Goal: Task Accomplishment & Management: Manage account settings

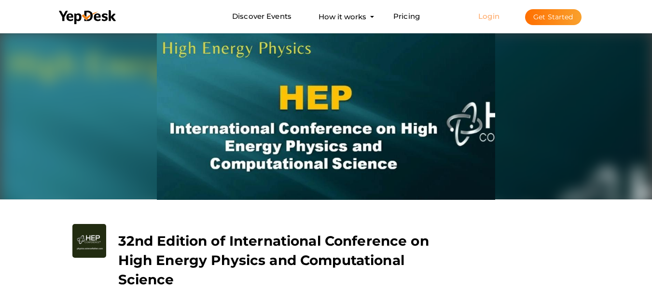
click at [490, 17] on link "Login" at bounding box center [488, 16] width 21 height 9
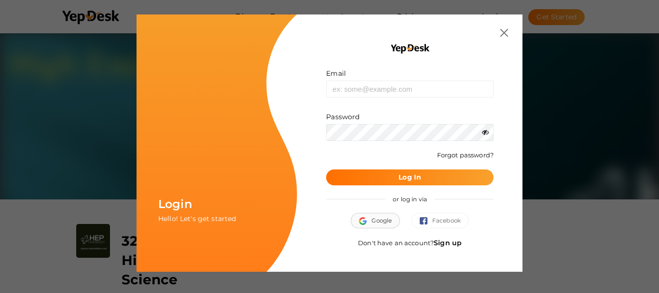
click at [378, 217] on span "Google" at bounding box center [375, 221] width 33 height 10
click at [393, 90] on input "text" at bounding box center [409, 89] width 167 height 17
click at [367, 220] on img "button" at bounding box center [365, 221] width 13 height 8
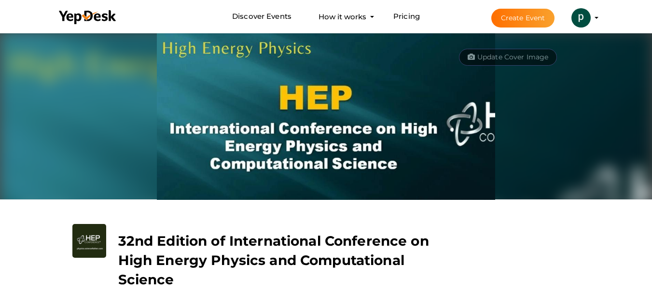
click at [591, 18] on profile-pic at bounding box center [580, 17] width 19 height 7
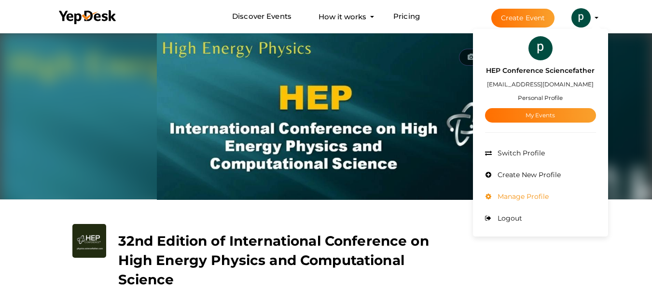
click at [541, 197] on span "Manage Profile" at bounding box center [522, 196] width 54 height 9
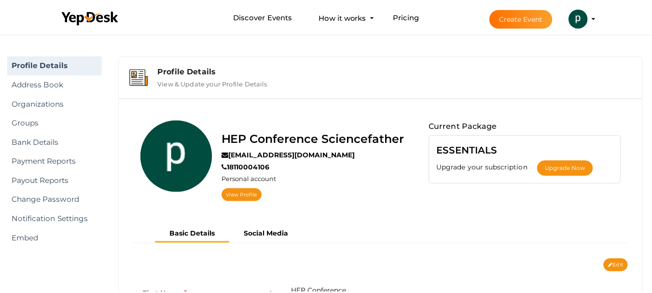
scroll to position [31, 0]
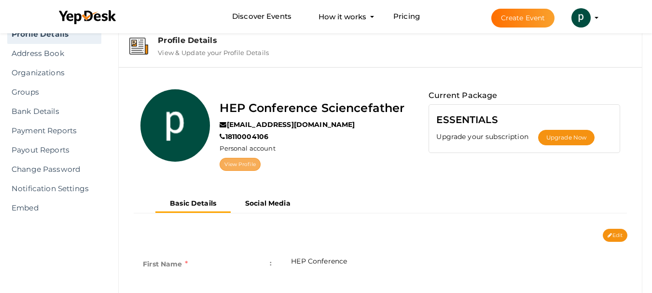
click at [249, 168] on link "View Profile" at bounding box center [240, 164] width 41 height 13
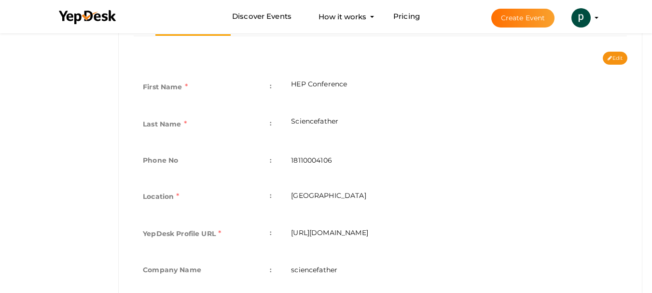
scroll to position [272, 0]
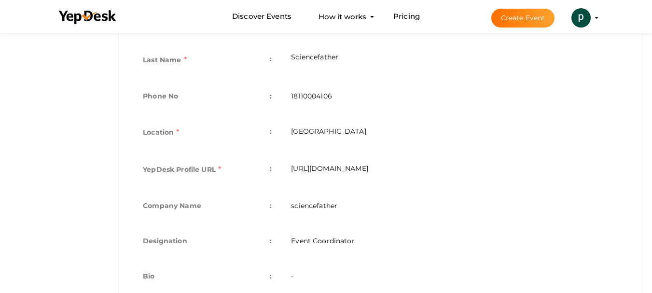
drag, startPoint x: 353, startPoint y: 131, endPoint x: 289, endPoint y: 134, distance: 64.7
click at [289, 134] on td "[GEOGRAPHIC_DATA]" at bounding box center [454, 133] width 346 height 37
copy td "[GEOGRAPHIC_DATA]"
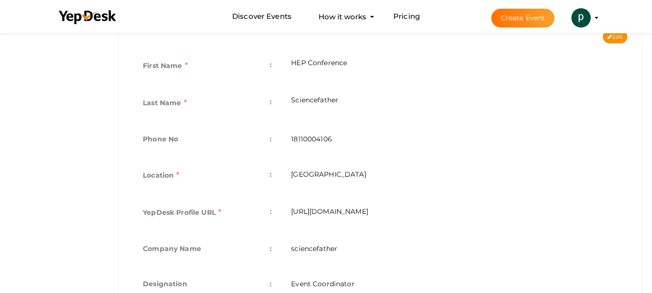
scroll to position [311, 0]
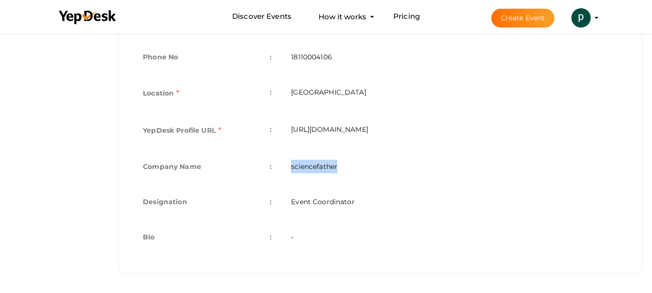
drag, startPoint x: 292, startPoint y: 167, endPoint x: 344, endPoint y: 160, distance: 53.1
click at [344, 160] on td "sciencefather" at bounding box center [454, 167] width 346 height 35
copy td "sciencefather"
drag, startPoint x: 291, startPoint y: 206, endPoint x: 364, endPoint y: 203, distance: 72.9
click at [364, 203] on td "Event Coordinator" at bounding box center [454, 202] width 346 height 35
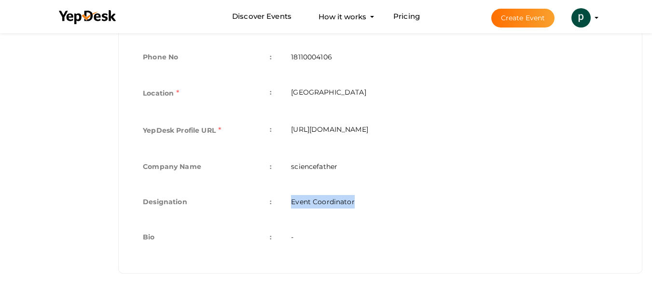
copy td "Event Coordinator"
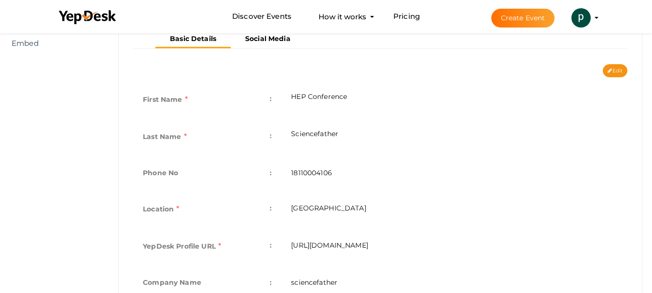
scroll to position [70, 0]
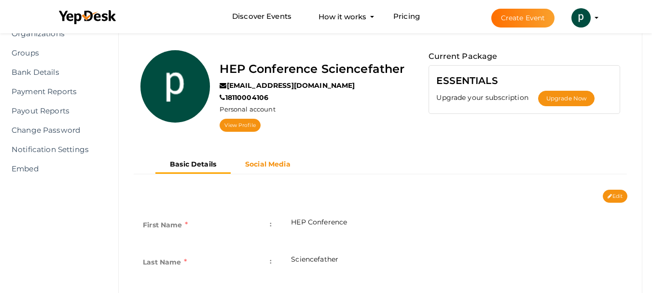
click at [270, 169] on button "Social Media" at bounding box center [268, 164] width 74 height 16
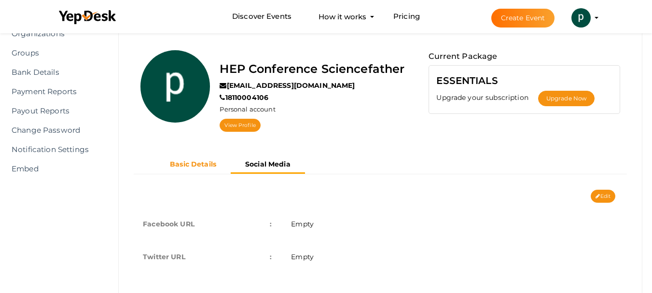
scroll to position [55, 0]
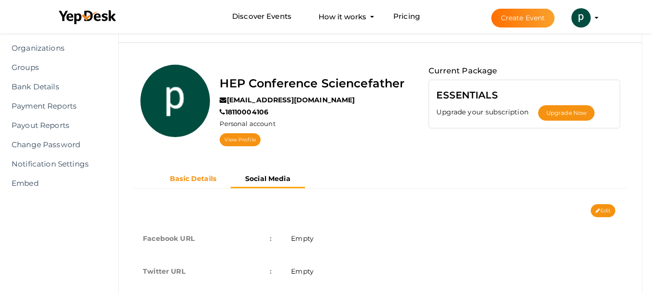
click at [200, 174] on b "Basic Details" at bounding box center [193, 178] width 46 height 9
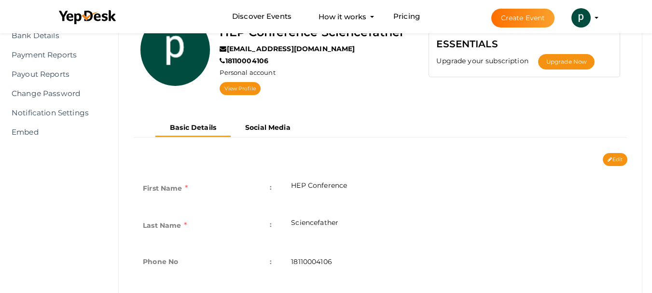
scroll to position [166, 0]
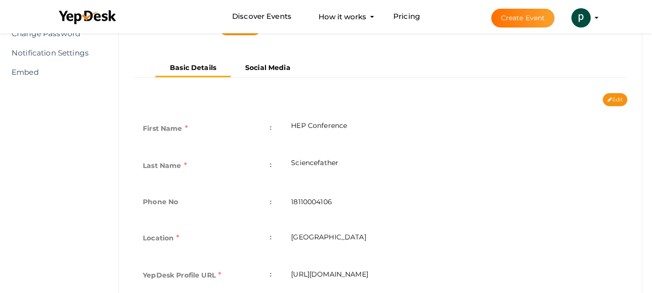
drag, startPoint x: 354, startPoint y: 124, endPoint x: 291, endPoint y: 127, distance: 62.8
click at [291, 127] on td "HEP Conference" at bounding box center [454, 129] width 346 height 37
click at [306, 125] on td "HEP Conference" at bounding box center [454, 129] width 346 height 37
drag, startPoint x: 346, startPoint y: 164, endPoint x: 292, endPoint y: 165, distance: 54.1
click at [292, 165] on td "Sciencefather" at bounding box center [454, 166] width 346 height 37
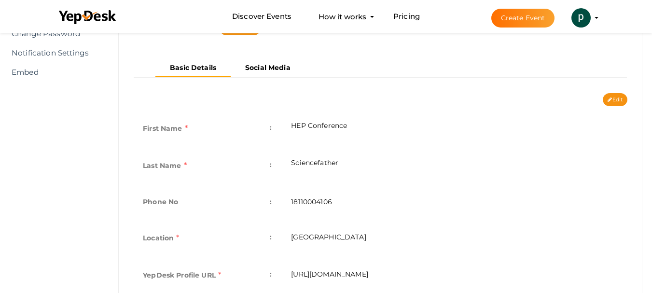
click at [344, 164] on td "Sciencefather" at bounding box center [454, 166] width 346 height 37
drag, startPoint x: 344, startPoint y: 163, endPoint x: 286, endPoint y: 162, distance: 58.9
click at [286, 162] on td "Sciencefather" at bounding box center [454, 166] width 346 height 37
click at [357, 126] on td "HEP Conference" at bounding box center [454, 129] width 346 height 37
click at [357, 125] on td "HEP Conference" at bounding box center [454, 129] width 346 height 37
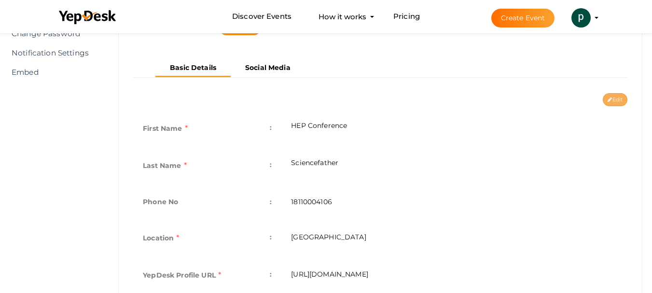
click at [616, 100] on button "Edit" at bounding box center [615, 99] width 25 height 13
type input "HEP Conference"
type input "Sciencefather"
type input "18110004106"
type input "[GEOGRAPHIC_DATA]"
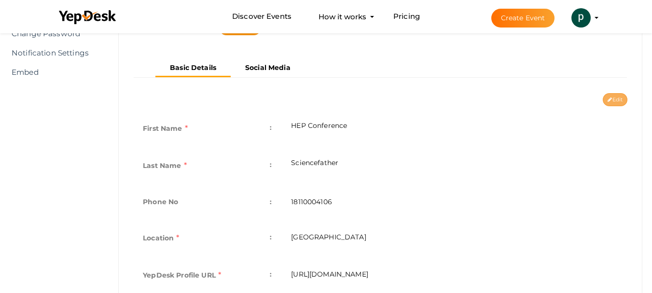
type input "physicssciencefather"
type input "sciencefather"
type input "Event Coordinator"
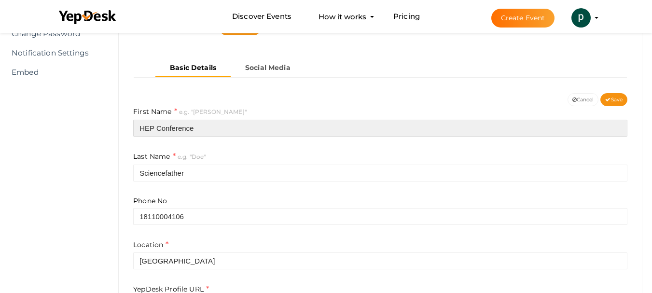
drag, startPoint x: 194, startPoint y: 127, endPoint x: 158, endPoint y: 126, distance: 35.7
click at [158, 126] on input "HEP Conference" at bounding box center [380, 128] width 494 height 17
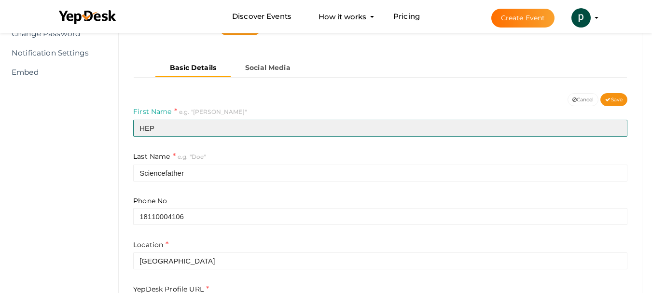
type input "HEP"
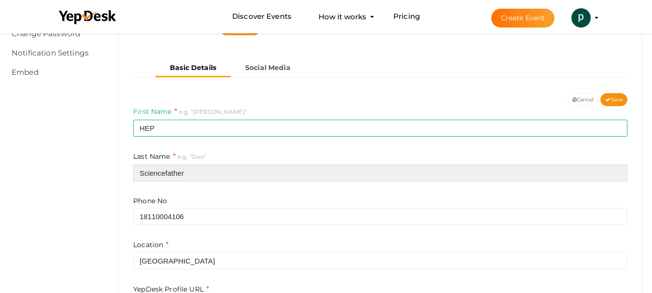
click at [187, 166] on input "Sciencefather" at bounding box center [380, 173] width 494 height 17
drag, startPoint x: 187, startPoint y: 167, endPoint x: 137, endPoint y: 173, distance: 49.5
click at [137, 173] on input "Sciencefather" at bounding box center [380, 173] width 494 height 17
paste input "Conference"
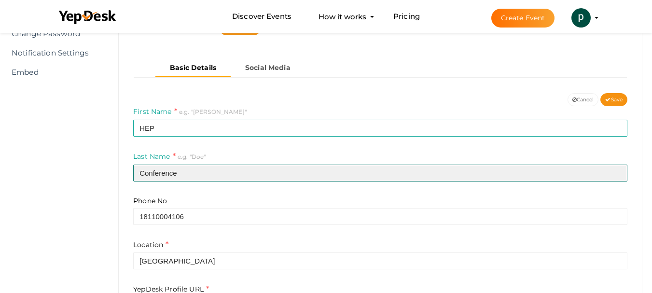
type input "Conference"
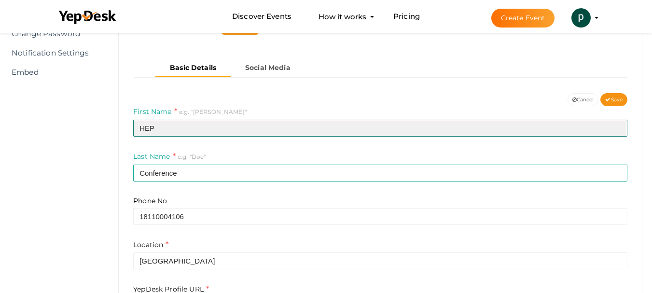
click at [160, 122] on input "HEP" at bounding box center [380, 128] width 494 height 17
type input "HEPCS"
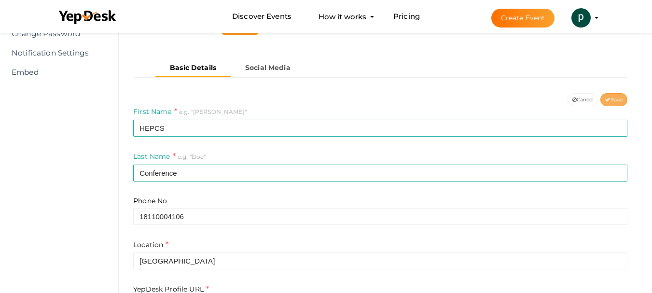
click at [616, 101] on span "Save" at bounding box center [613, 99] width 17 height 6
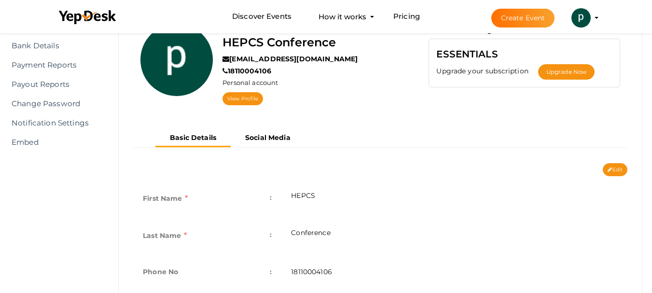
scroll to position [193, 0]
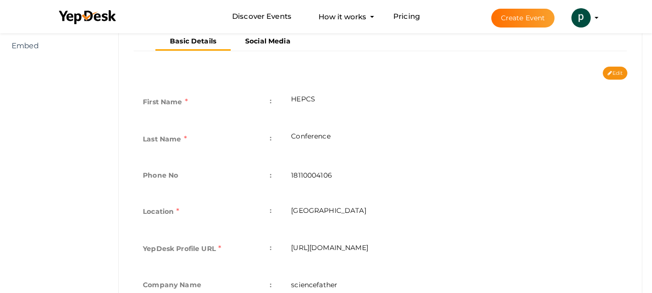
drag, startPoint x: 339, startPoint y: 176, endPoint x: 289, endPoint y: 177, distance: 49.2
click at [289, 177] on td "18110004106" at bounding box center [454, 176] width 346 height 35
copy td "18110004106"
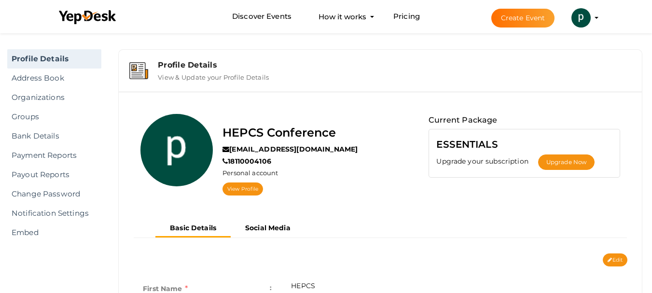
scroll to position [0, 0]
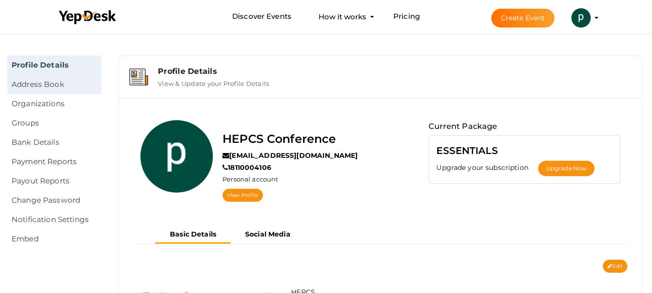
click at [36, 84] on link "Address Book" at bounding box center [54, 84] width 94 height 19
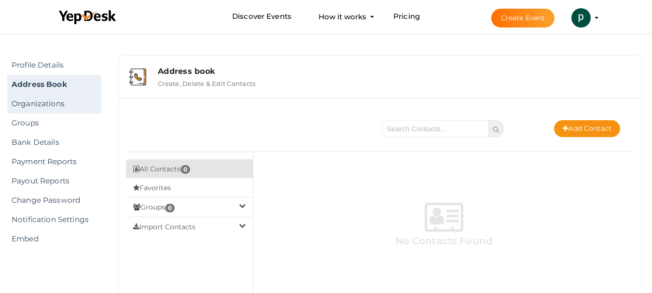
click at [49, 110] on link "Organizations" at bounding box center [54, 103] width 94 height 19
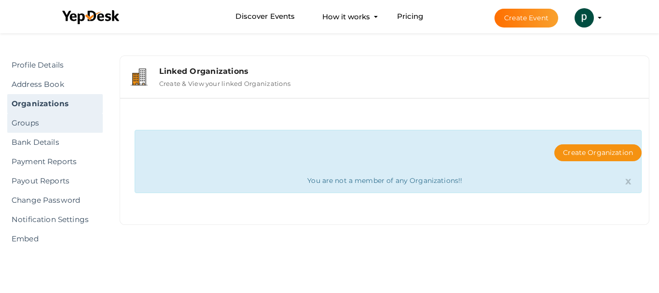
click at [26, 125] on link "Groups" at bounding box center [55, 122] width 96 height 19
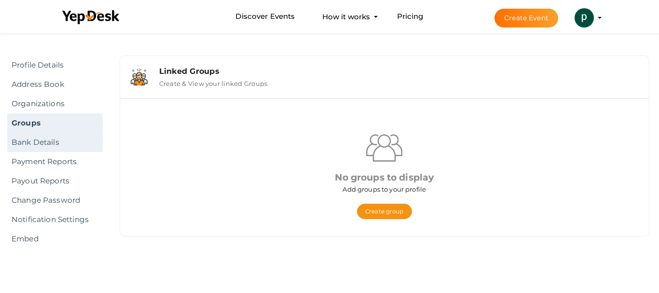
click at [18, 139] on link "Bank Details" at bounding box center [55, 142] width 96 height 19
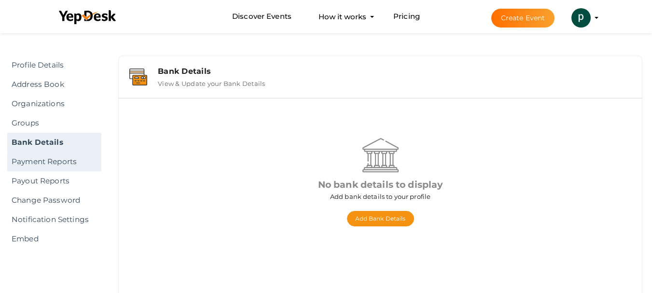
click at [43, 158] on link "Payment Reports" at bounding box center [54, 161] width 94 height 19
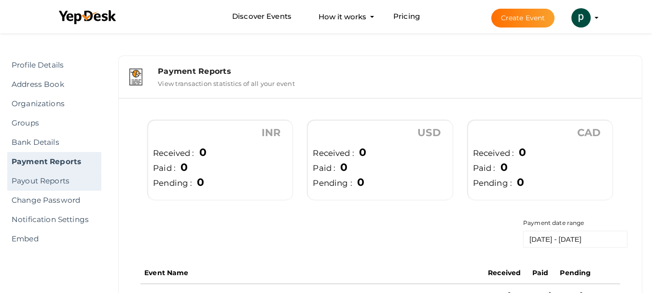
click at [25, 176] on link "Payout Reports" at bounding box center [54, 180] width 94 height 19
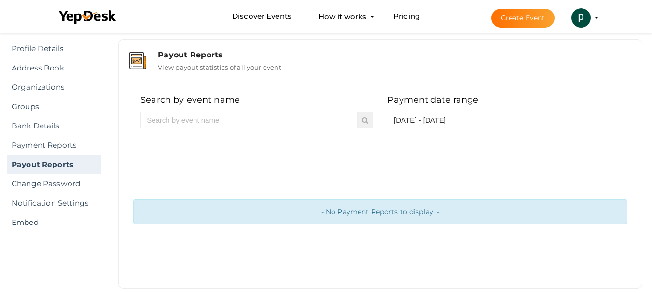
scroll to position [31, 0]
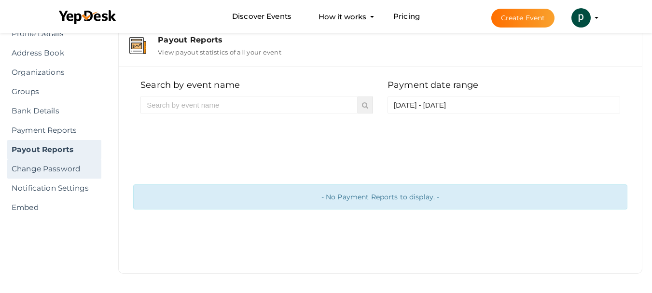
click at [46, 171] on link "Change Password" at bounding box center [54, 168] width 94 height 19
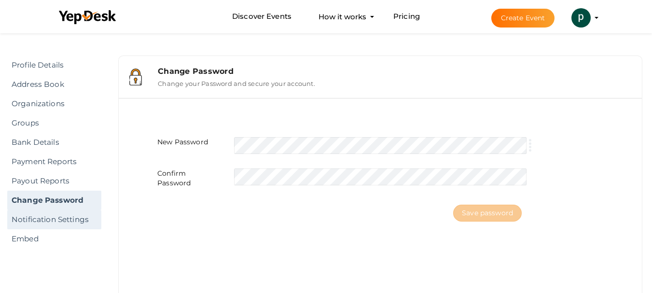
click at [27, 213] on link "Notification Settings" at bounding box center [54, 219] width 94 height 19
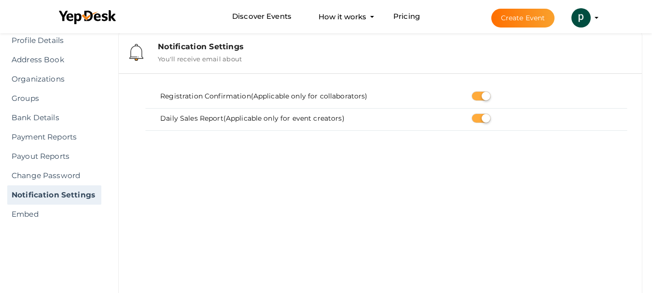
scroll to position [48, 0]
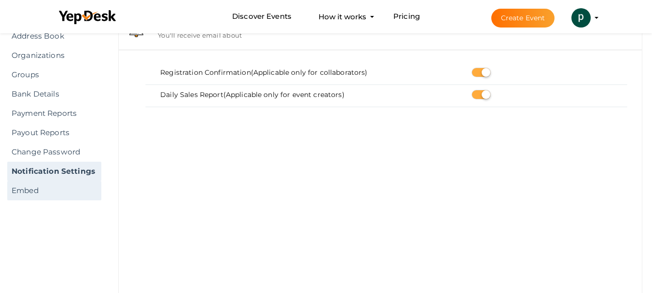
click at [30, 181] on link "Embed" at bounding box center [54, 190] width 94 height 19
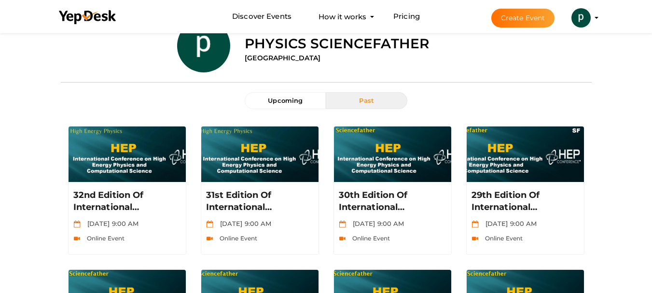
scroll to position [31, 0]
